Goal: Task Accomplishment & Management: Use online tool/utility

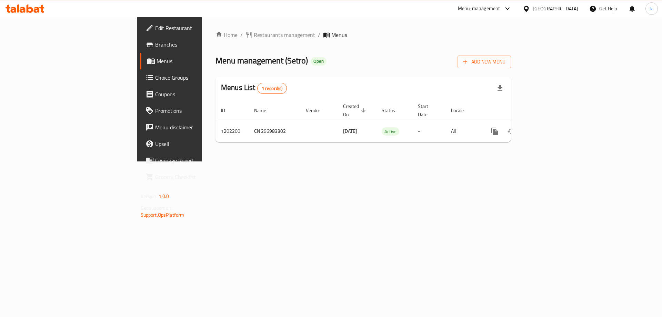
click at [155, 32] on span "Edit Restaurant" at bounding box center [198, 28] width 87 height 8
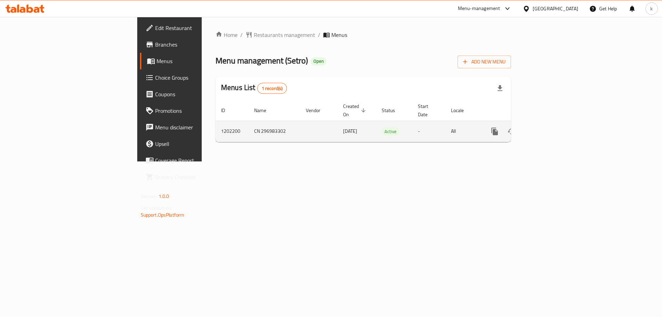
click at [547, 128] on icon "enhanced table" at bounding box center [544, 131] width 6 height 6
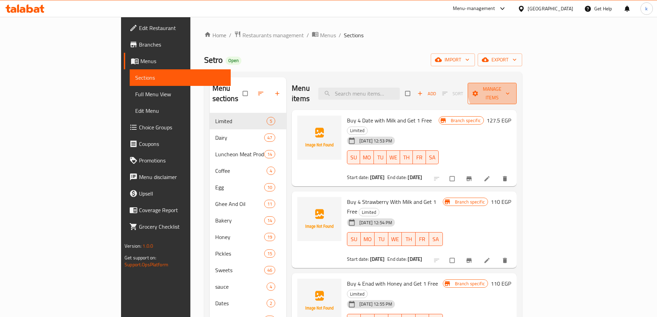
click at [511, 87] on span "Manage items" at bounding box center [492, 93] width 38 height 17
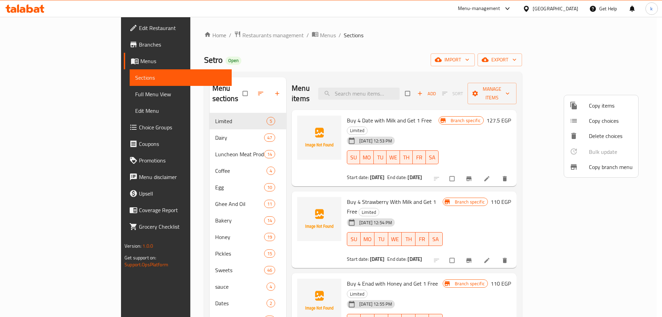
click at [621, 165] on span "Copy branch menu" at bounding box center [611, 167] width 44 height 8
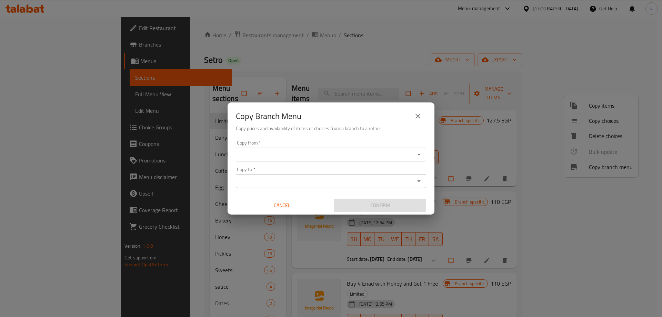
click at [249, 155] on input "Copy from   *" at bounding box center [325, 155] width 175 height 10
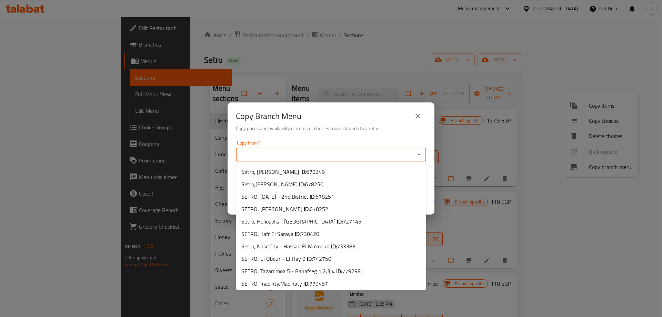
paste input "SETRO, El Obour - El Hay 9"
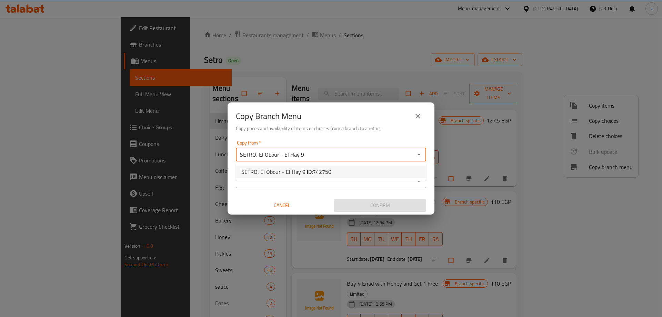
click at [278, 172] on span "SETRO, El Obour - El Hay 9 ID: 742750" at bounding box center [286, 172] width 90 height 8
type input "SETRO, El Obour - El Hay 9"
click at [269, 182] on input "Copy to   *" at bounding box center [325, 181] width 175 height 10
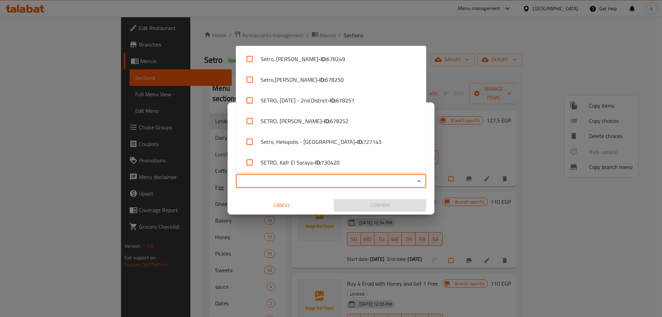
paste input "Tagammoa 5 - Banafseg 1,2,3,4"
type input "Tagammoa 5 - Banafseg 1,2,3,4"
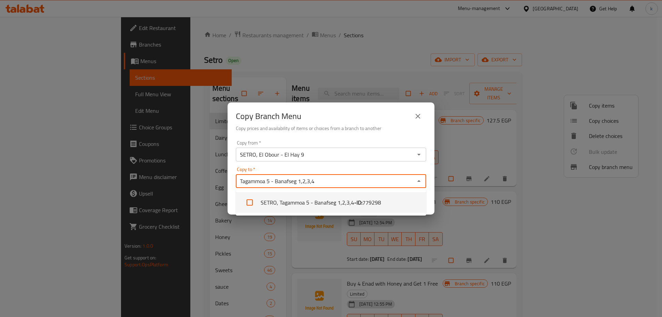
click at [274, 204] on li "SETRO, Tagammoa 5 - Banafseg 1,2,3,4 - ID: 779298" at bounding box center [331, 202] width 190 height 21
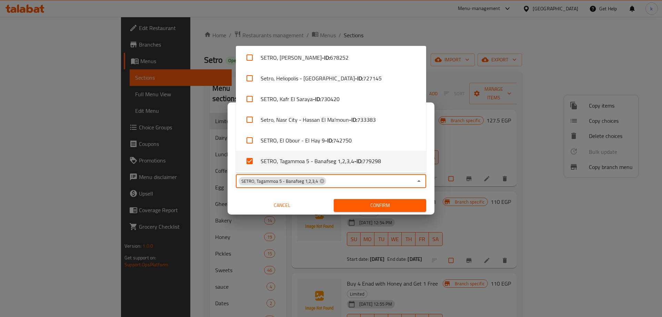
click at [372, 206] on span "Confirm" at bounding box center [379, 205] width 81 height 9
